Goal: Find specific page/section

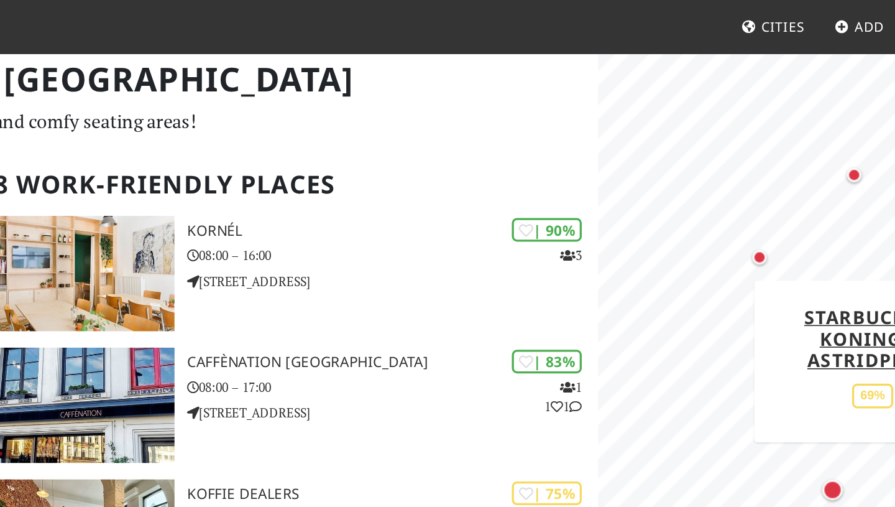
scroll to position [50, 0]
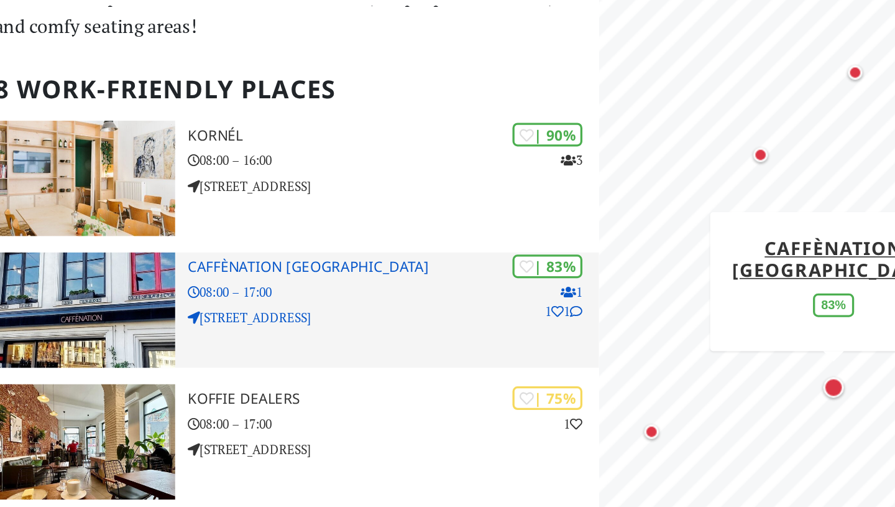
click at [375, 223] on h3 "Caffènation [GEOGRAPHIC_DATA]" at bounding box center [472, 223] width 249 height 11
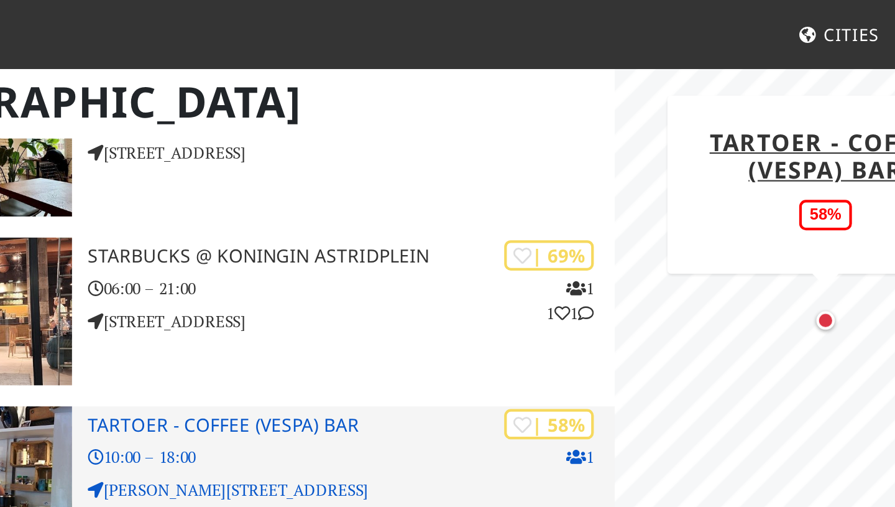
scroll to position [301, 0]
